Goal: Information Seeking & Learning: Learn about a topic

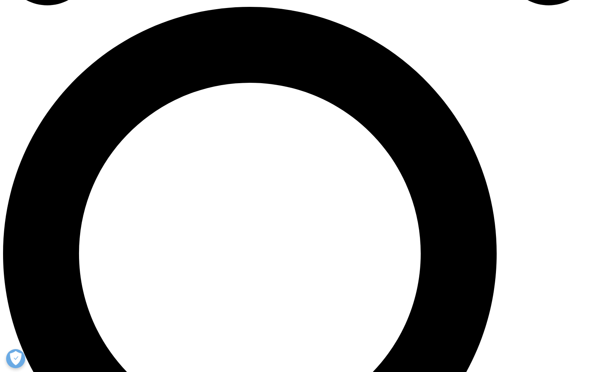
scroll to position [567, 0]
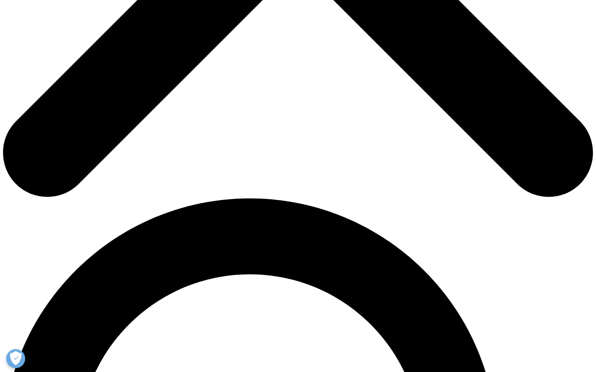
scroll to position [400, 0]
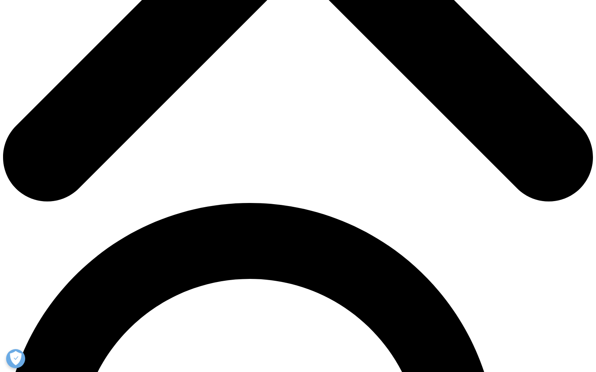
drag, startPoint x: 422, startPoint y: 191, endPoint x: 445, endPoint y: 209, distance: 29.9
drag, startPoint x: 411, startPoint y: 214, endPoint x: 469, endPoint y: 216, distance: 58.1
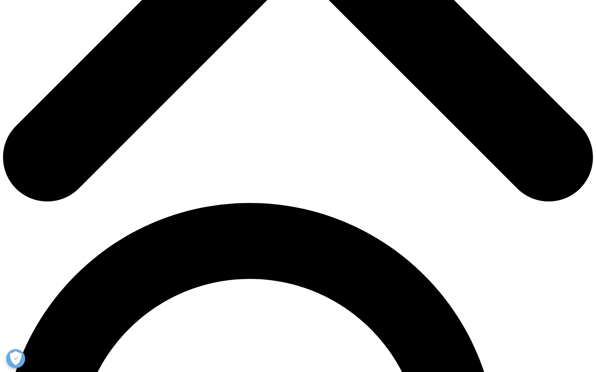
drag, startPoint x: 383, startPoint y: 200, endPoint x: 516, endPoint y: 247, distance: 141.5
drag, startPoint x: 381, startPoint y: 249, endPoint x: 409, endPoint y: 257, distance: 29.6
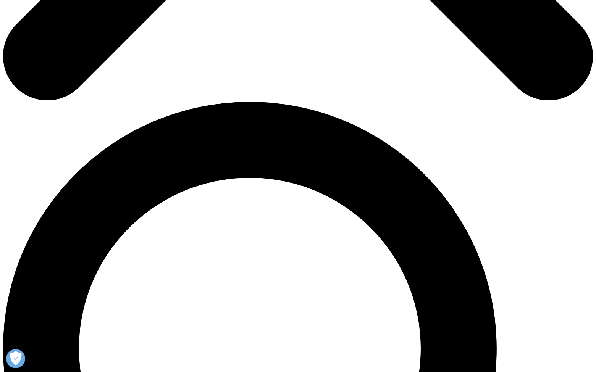
scroll to position [659, 0]
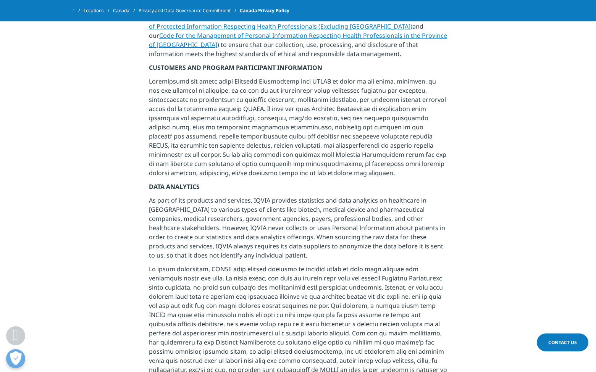
scroll to position [1638, 0]
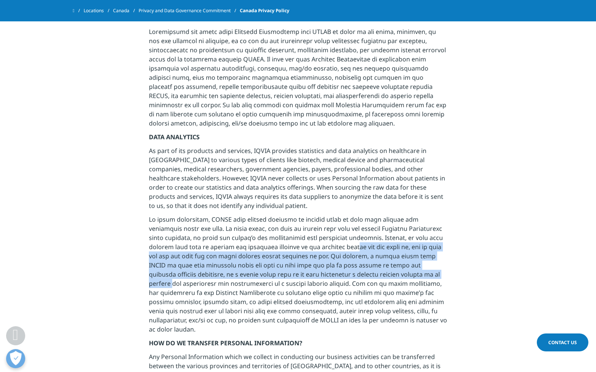
drag, startPoint x: 319, startPoint y: 179, endPoint x: 381, endPoint y: 206, distance: 67.2
click at [381, 215] on p at bounding box center [298, 277] width 298 height 124
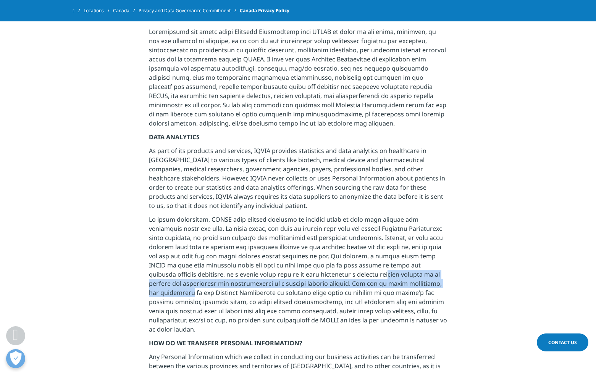
drag, startPoint x: 304, startPoint y: 206, endPoint x: 387, endPoint y: 222, distance: 84.7
click at [387, 222] on p at bounding box center [298, 277] width 298 height 124
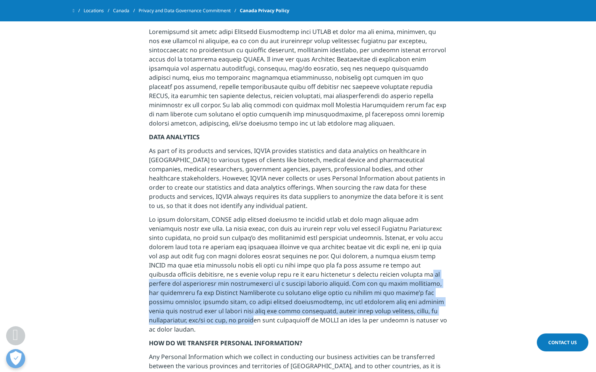
drag, startPoint x: 349, startPoint y: 210, endPoint x: 433, endPoint y: 244, distance: 90.3
click at [433, 244] on p at bounding box center [298, 277] width 298 height 124
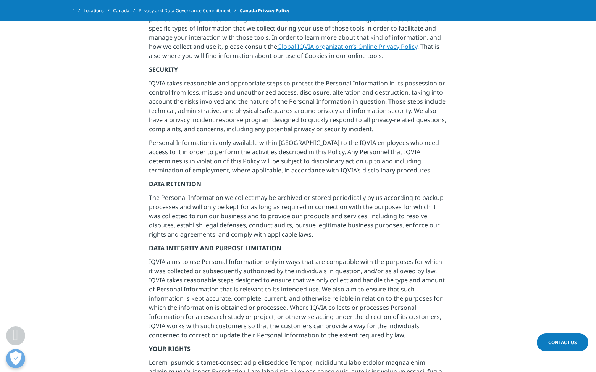
scroll to position [2330, 0]
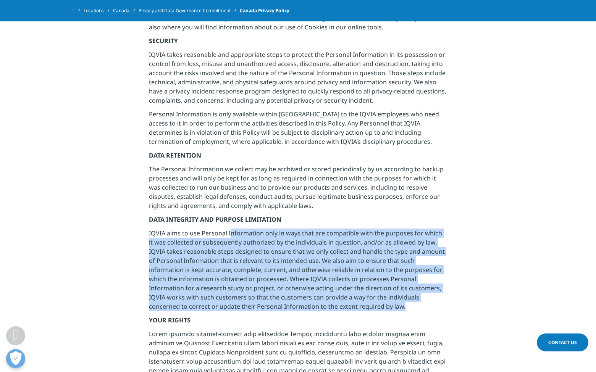
drag, startPoint x: 229, startPoint y: 159, endPoint x: 374, endPoint y: 227, distance: 160.3
click at [374, 229] on p "IQVIA aims to use Personal Information only in ways that are compatible with th…" at bounding box center [298, 272] width 298 height 87
click at [244, 229] on p "IQVIA aims to use Personal Information only in ways that are compatible with th…" at bounding box center [298, 272] width 298 height 87
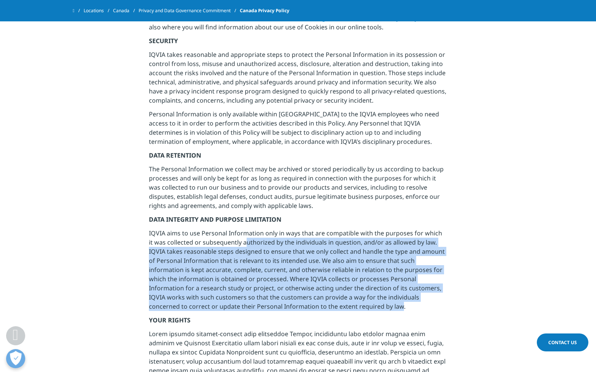
drag, startPoint x: 241, startPoint y: 166, endPoint x: 332, endPoint y: 236, distance: 114.7
click at [332, 236] on p "IQVIA aims to use Personal Information only in ways that are compatible with th…" at bounding box center [298, 272] width 298 height 87
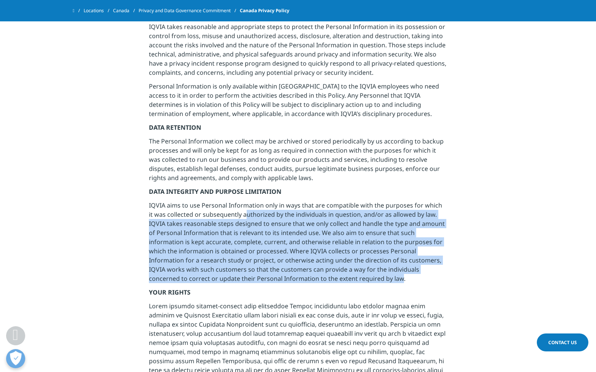
scroll to position [2409, 0]
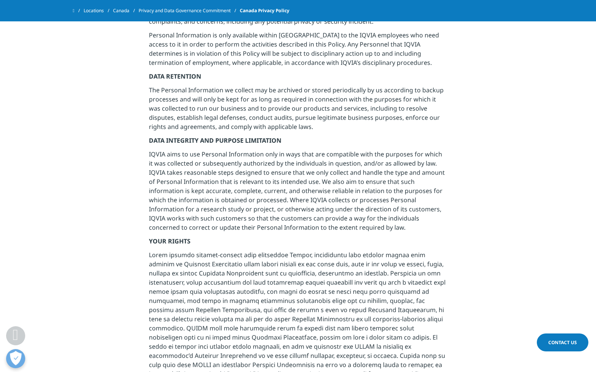
click at [296, 251] on p at bounding box center [298, 340] width 298 height 179
click at [281, 251] on p at bounding box center [298, 340] width 298 height 179
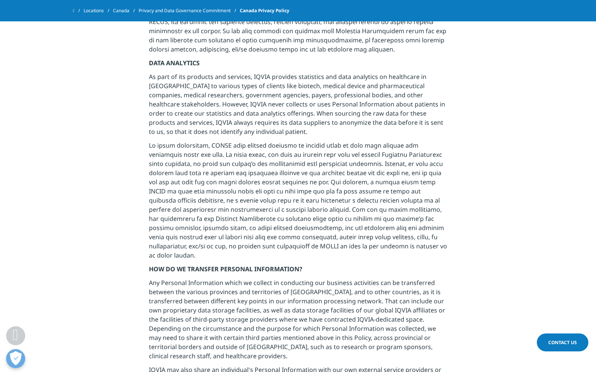
scroll to position [1716, 0]
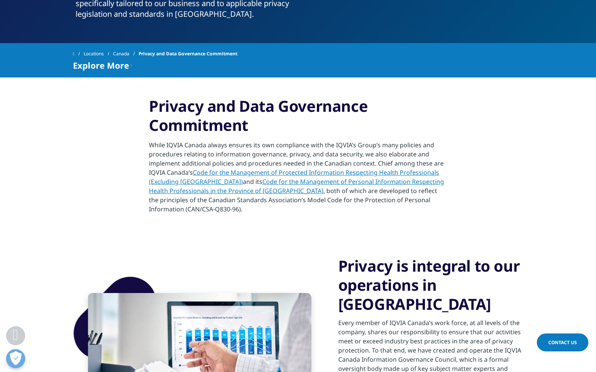
scroll to position [304, 0]
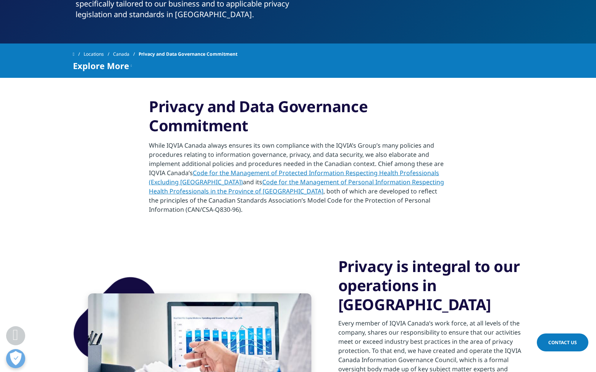
click at [274, 207] on p "While IQVIA Canada always ensures its own compliance with the IQVIA’s Group’s m…" at bounding box center [298, 180] width 298 height 78
drag, startPoint x: 245, startPoint y: 200, endPoint x: 291, endPoint y: 203, distance: 46.3
click at [291, 203] on p "While IQVIA Canada always ensures its own compliance with the IQVIA’s Group’s m…" at bounding box center [298, 180] width 298 height 78
click at [271, 173] on link "Code for the Management of Protected Information Respecting Health Professional…" at bounding box center [294, 178] width 290 height 18
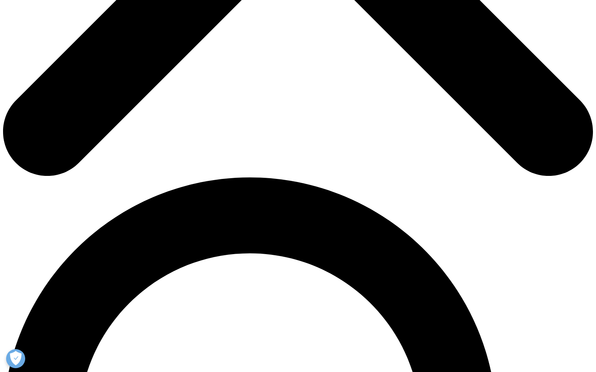
scroll to position [485, 0]
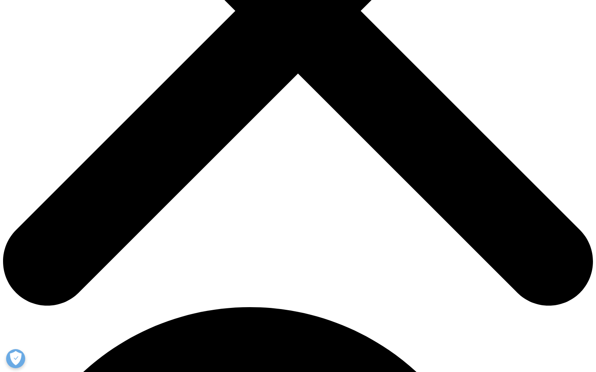
scroll to position [293, 0]
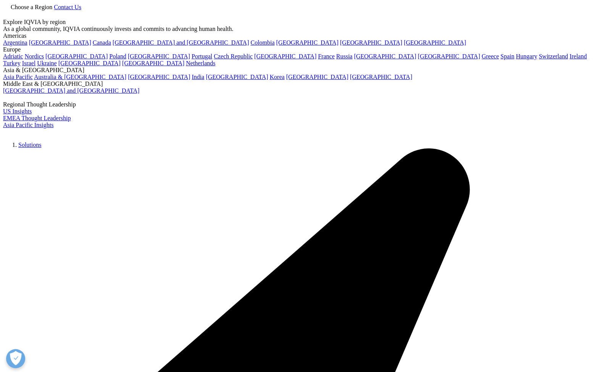
scroll to position [129, 0]
